Goal: Information Seeking & Learning: Learn about a topic

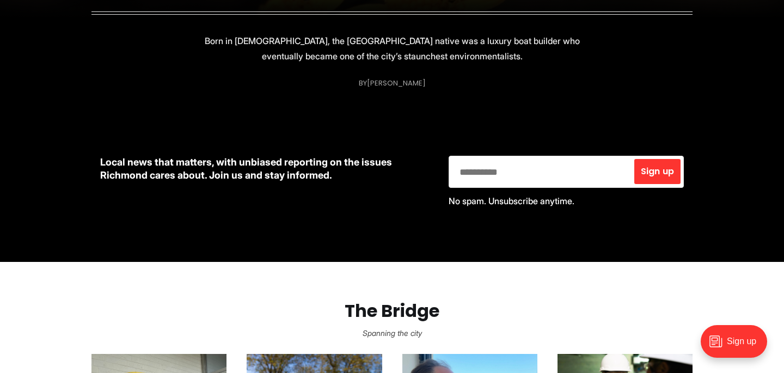
scroll to position [524, 0]
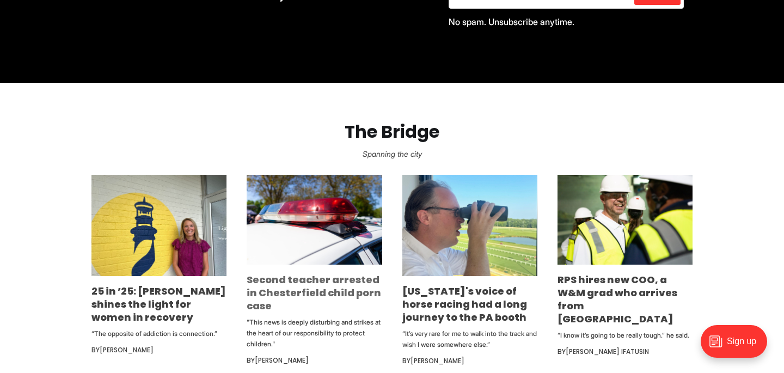
click at [345, 294] on link "Second teacher arrested in Chesterfield child porn case" at bounding box center [314, 293] width 135 height 40
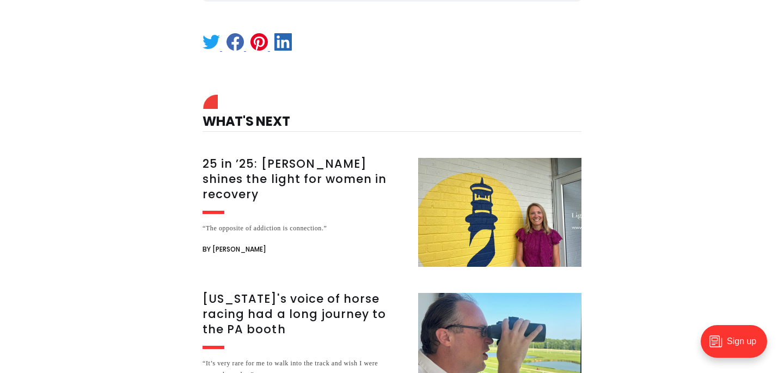
scroll to position [395, 0]
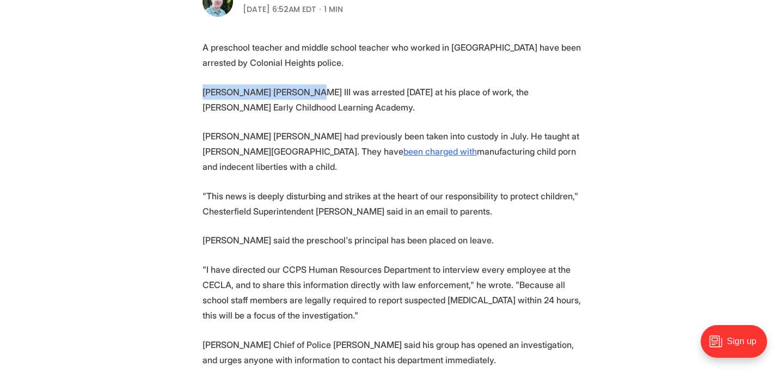
drag, startPoint x: 204, startPoint y: 92, endPoint x: 306, endPoint y: 89, distance: 101.3
click at [306, 89] on p "[PERSON_NAME] [PERSON_NAME] III was arrested [DATE] at his place of work, the […" at bounding box center [392, 99] width 379 height 30
copy p "[PERSON_NAME] [PERSON_NAME]"
